Goal: Check status

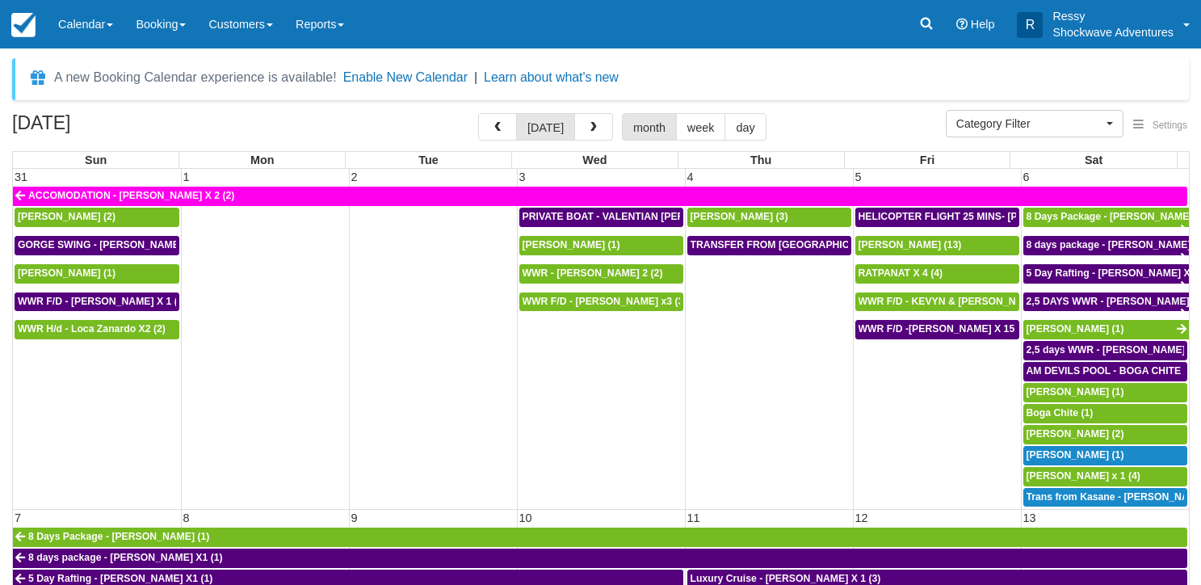
select select
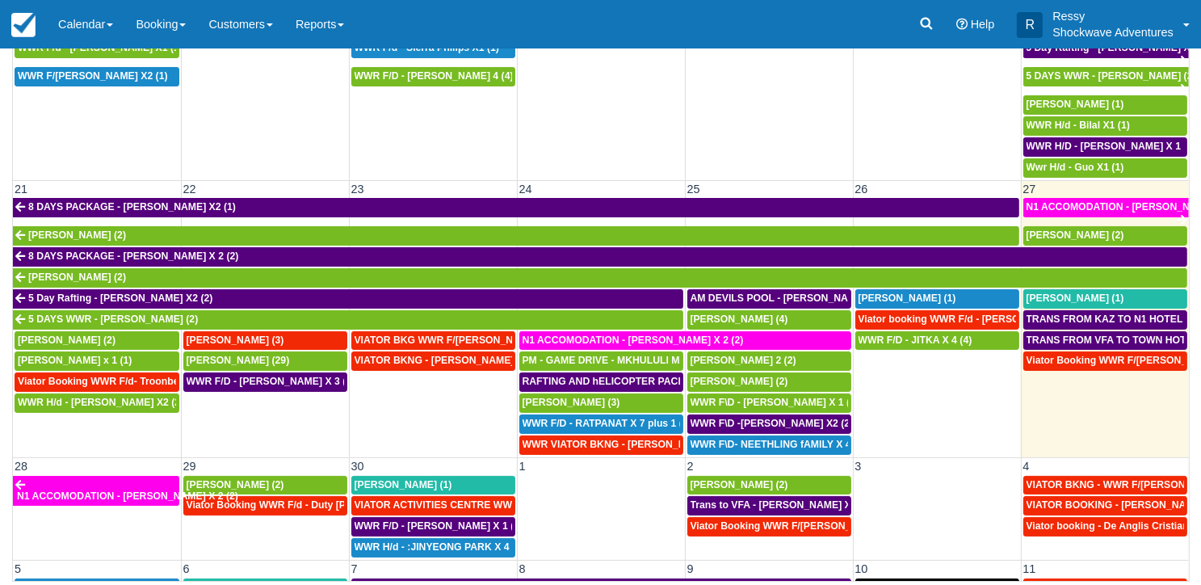
scroll to position [646, 0]
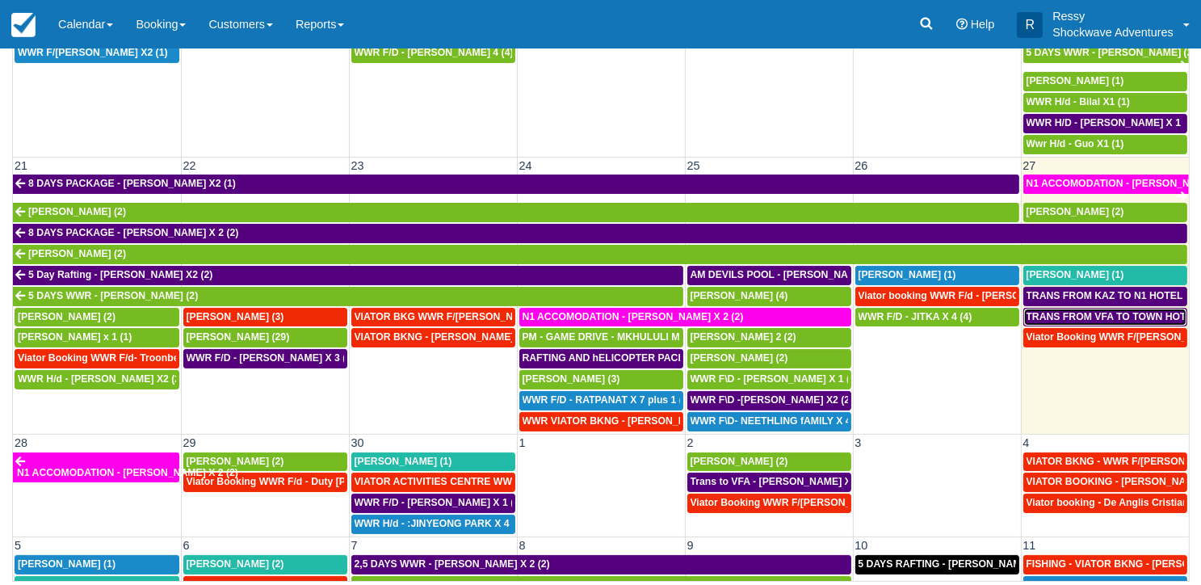
click at [1074, 311] on span "TRANS FROM VFA TO TOWN HOTYELS - [PERSON_NAME] X 2 (2)" at bounding box center [1182, 316] width 310 height 11
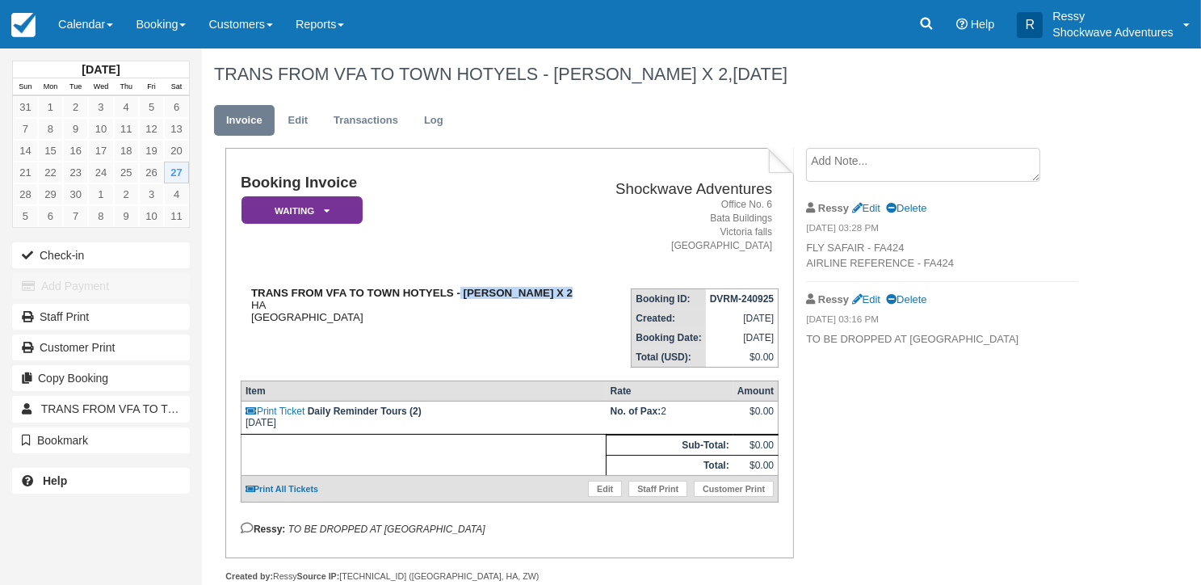
drag, startPoint x: 460, startPoint y: 293, endPoint x: 575, endPoint y: 288, distance: 114.9
click at [575, 288] on div "TRANS FROM VFA TO TOWN HOTYELS - [PERSON_NAME] X 2 HA [GEOGRAPHIC_DATA]" at bounding box center [419, 305] width 356 height 36
copy strong "[PERSON_NAME] X 2"
